Goal: Check status: Check status

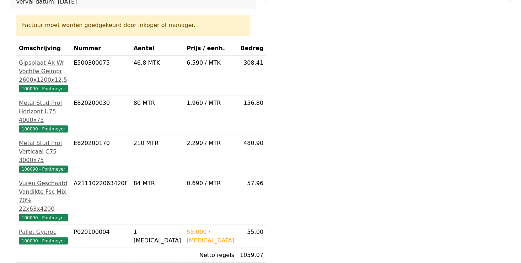
scroll to position [142, 0]
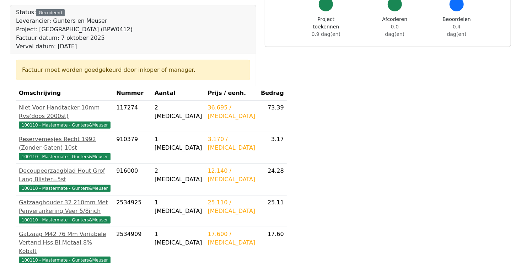
scroll to position [53, 0]
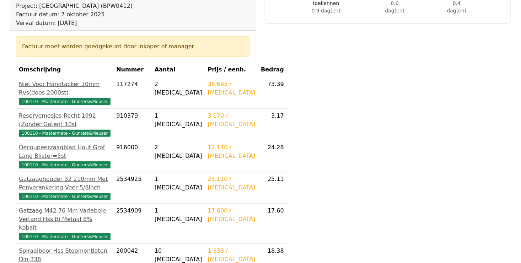
scroll to position [408, 0]
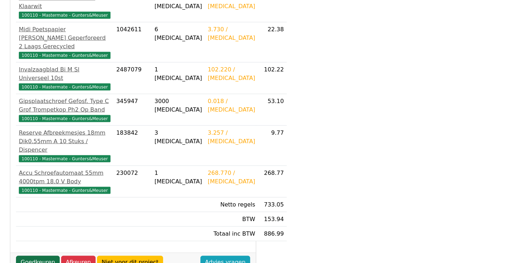
click at [30, 256] on link "Goedkeuren" at bounding box center [38, 262] width 44 height 13
